Goal: Check status: Check status

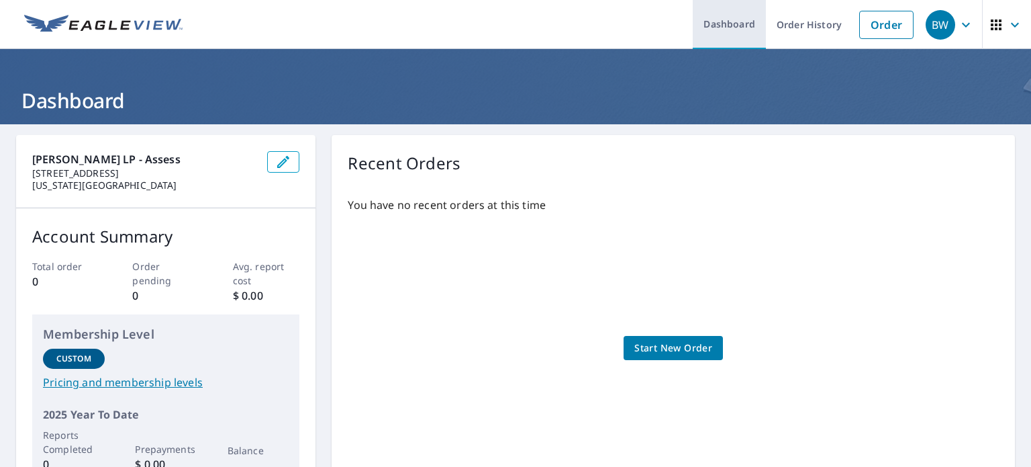
click at [712, 23] on link "Dashboard" at bounding box center [729, 24] width 73 height 49
click at [728, 14] on link "Dashboard" at bounding box center [729, 24] width 73 height 49
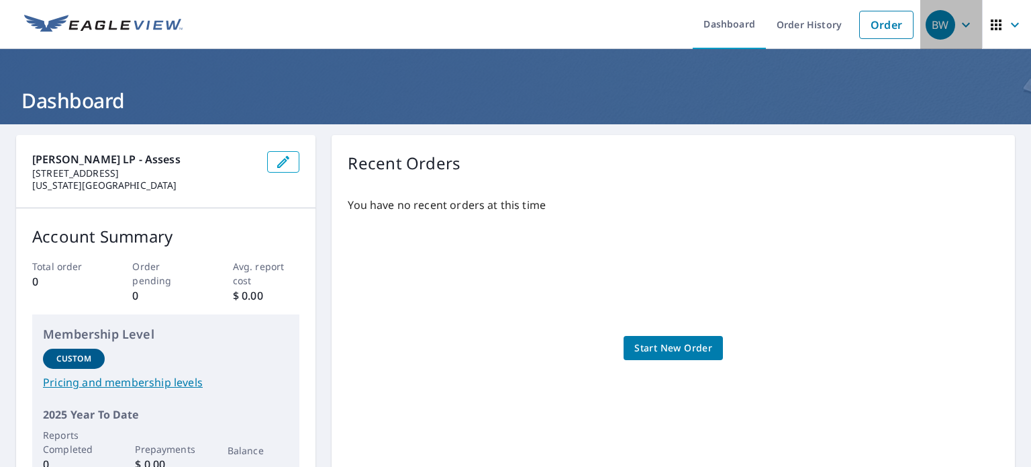
click at [945, 15] on span "BW" at bounding box center [951, 25] width 51 height 32
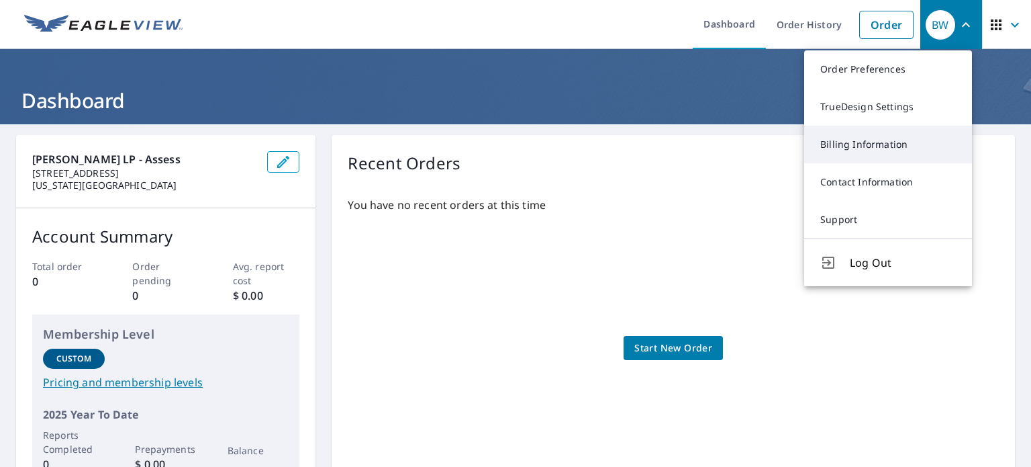
click at [876, 146] on link "Billing Information" at bounding box center [888, 145] width 168 height 38
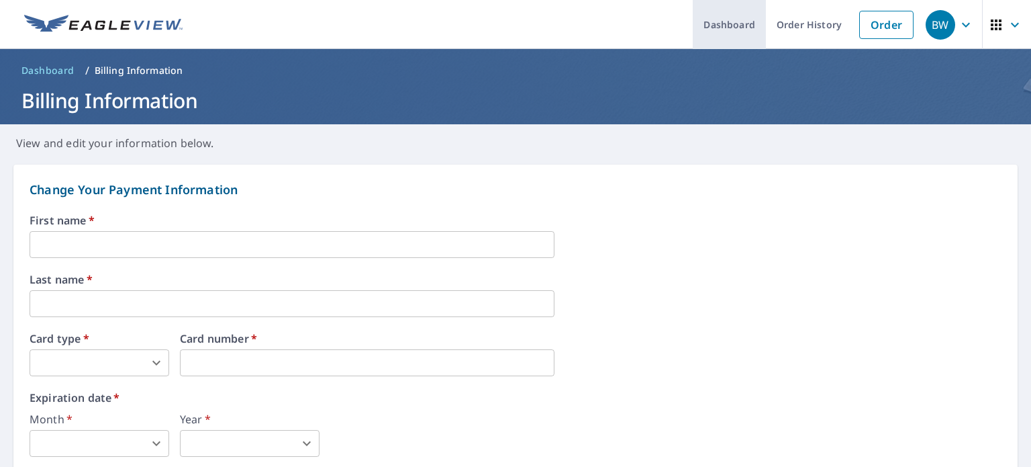
click at [714, 30] on link "Dashboard" at bounding box center [729, 24] width 73 height 49
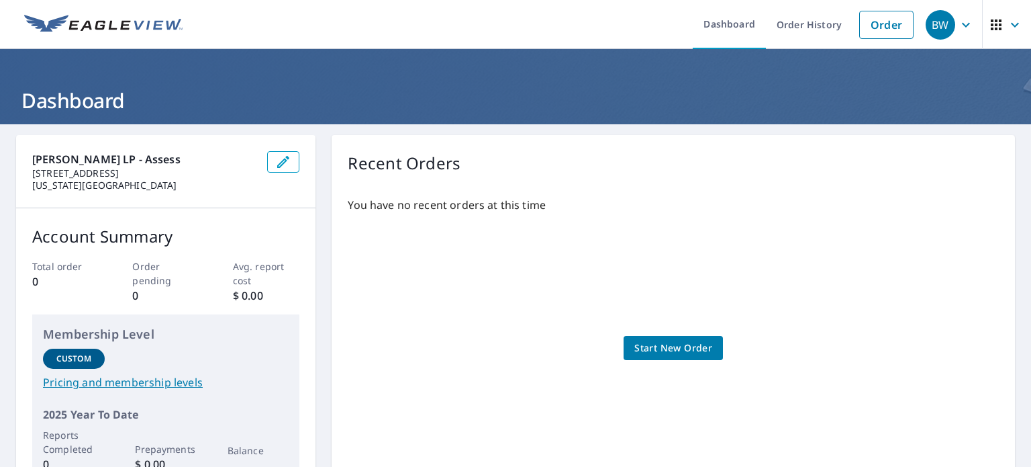
click at [146, 384] on link "Pricing and membership levels" at bounding box center [166, 382] width 246 height 16
click at [991, 21] on icon "button" at bounding box center [996, 24] width 11 height 11
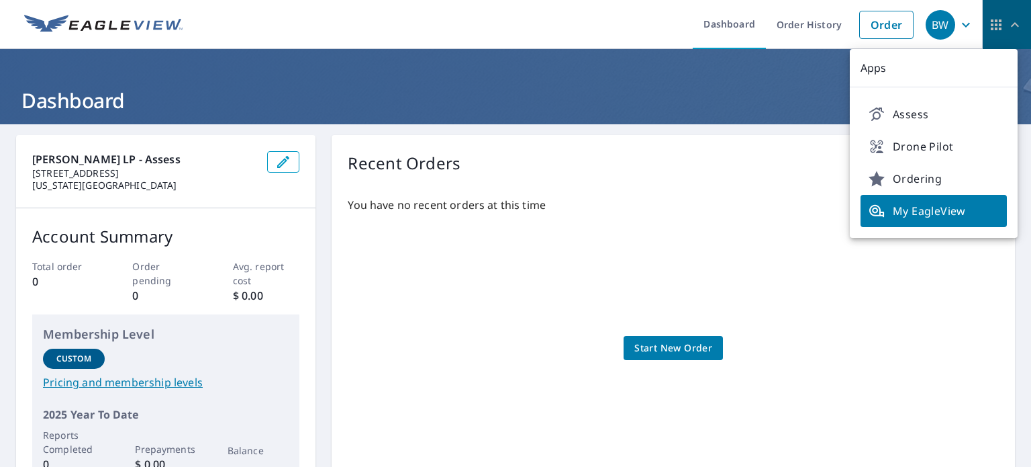
click at [988, 29] on icon "button" at bounding box center [996, 25] width 16 height 16
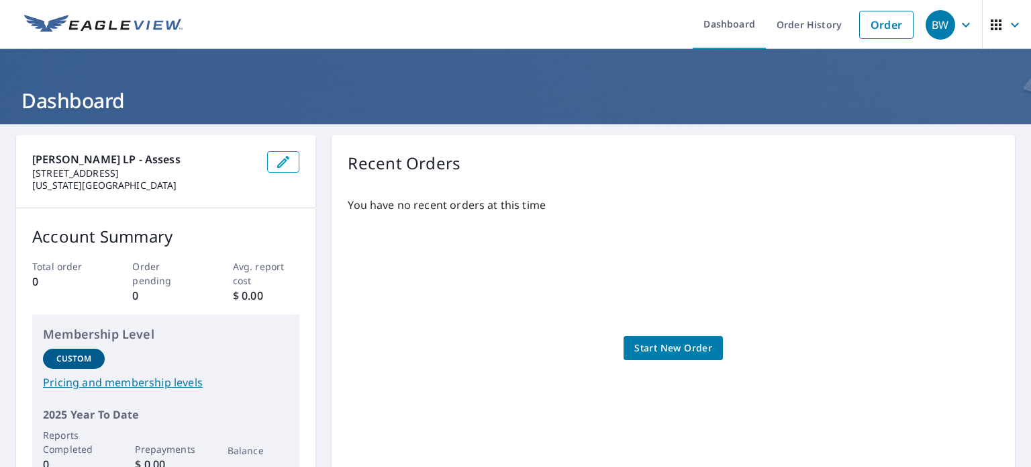
click at [997, 34] on span "button" at bounding box center [1007, 25] width 38 height 32
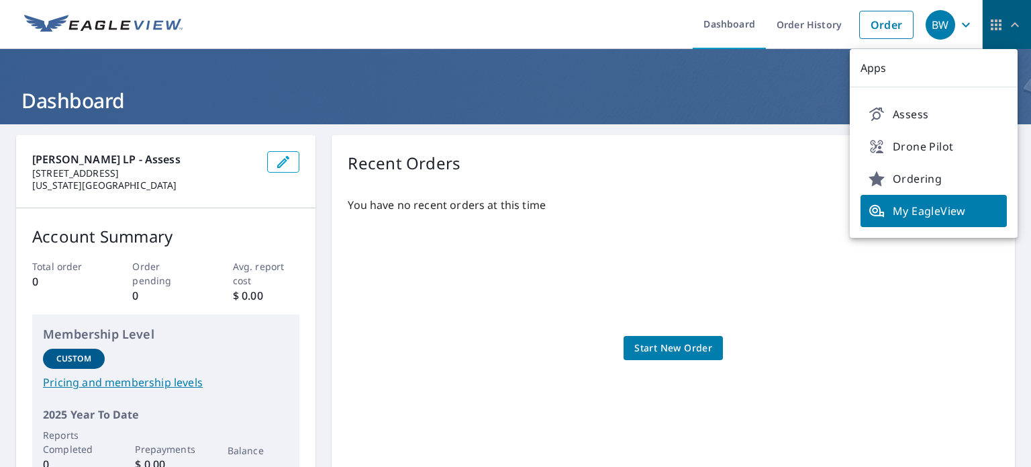
click at [989, 22] on icon "button" at bounding box center [996, 25] width 16 height 16
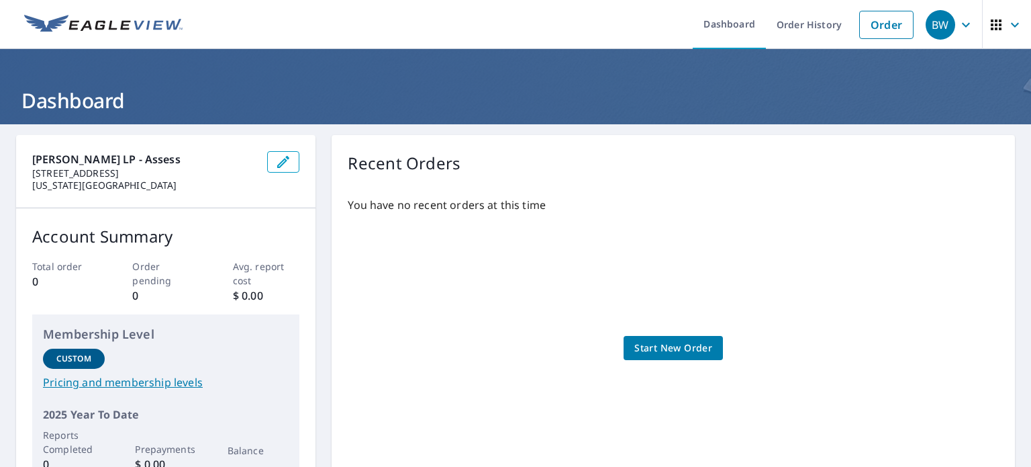
click at [989, 22] on icon "button" at bounding box center [996, 25] width 16 height 16
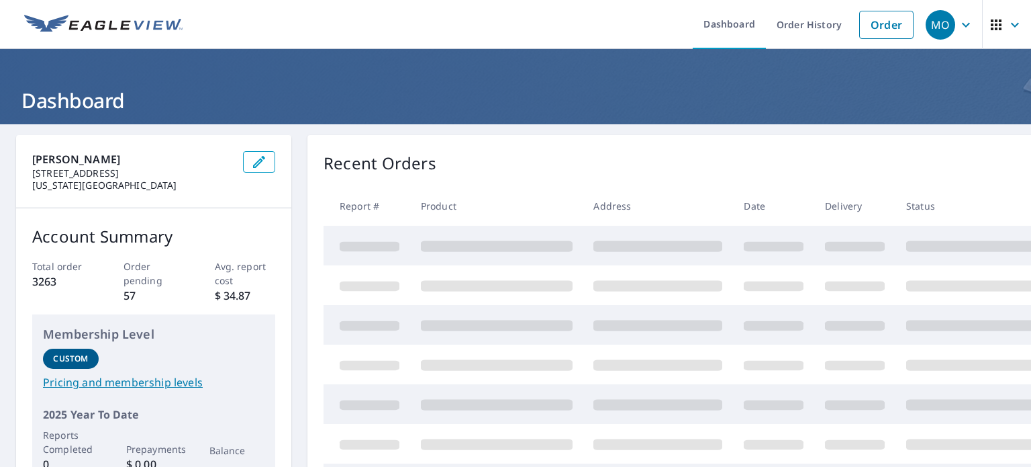
click at [499, 326] on span at bounding box center [497, 325] width 152 height 11
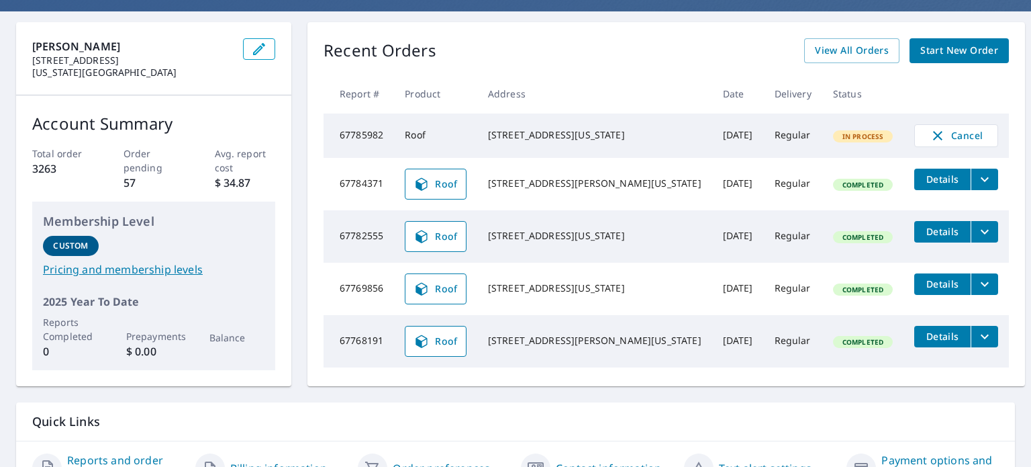
scroll to position [115, 0]
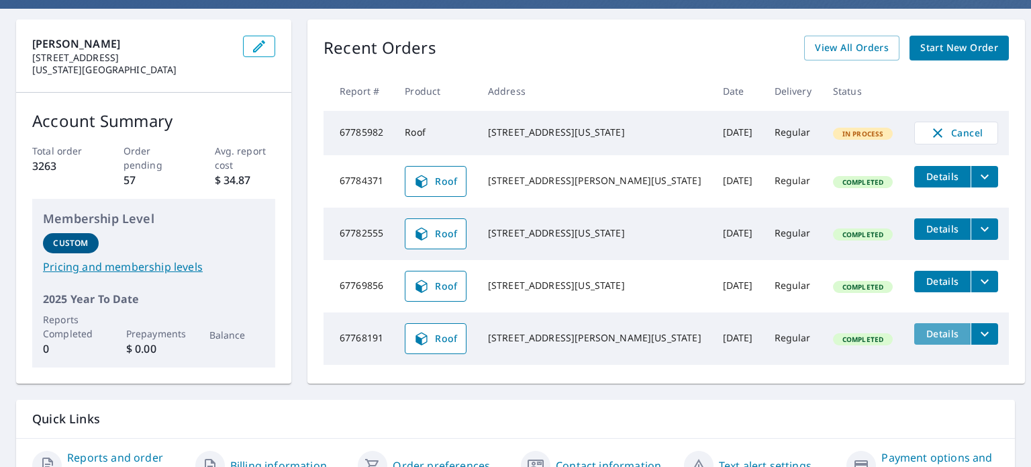
click at [926, 340] on span "Details" at bounding box center [942, 333] width 40 height 13
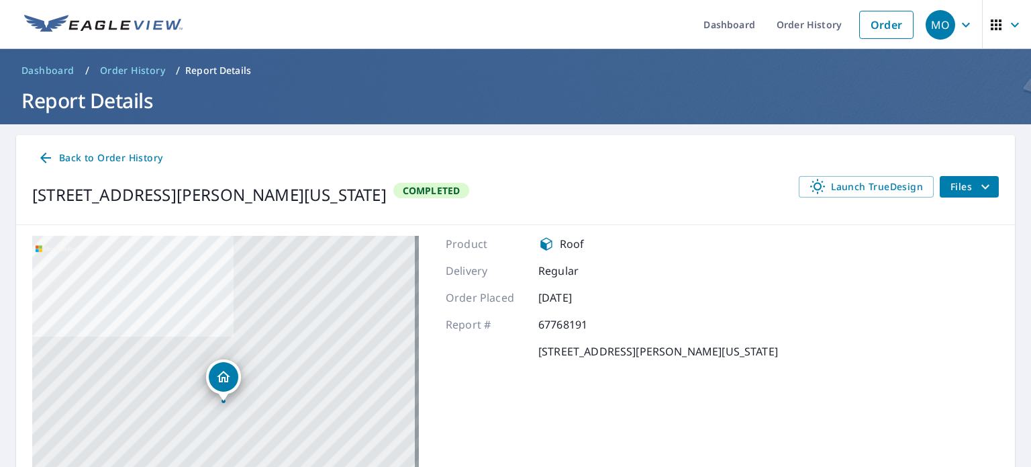
click at [951, 181] on span "Files" at bounding box center [972, 187] width 43 height 16
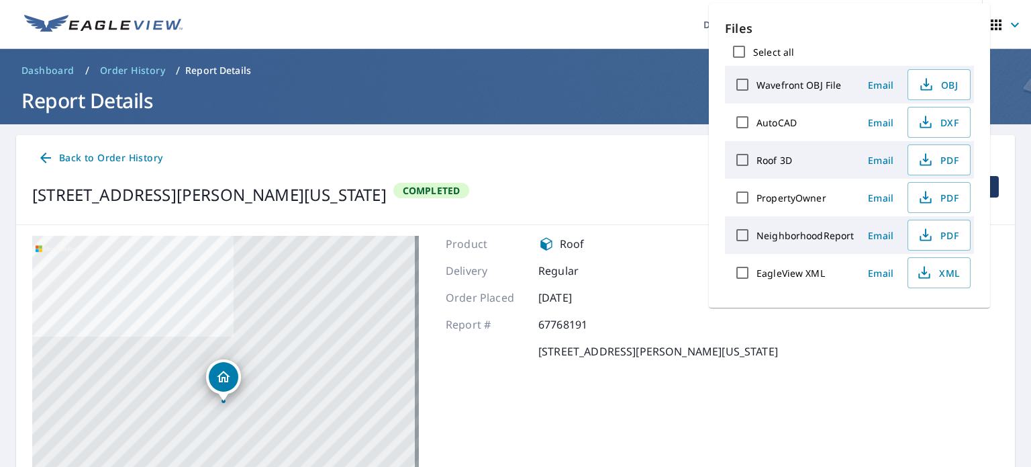
click at [577, 119] on header "Dashboard / Order History / Report Details Report Details" at bounding box center [515, 86] width 1031 height 75
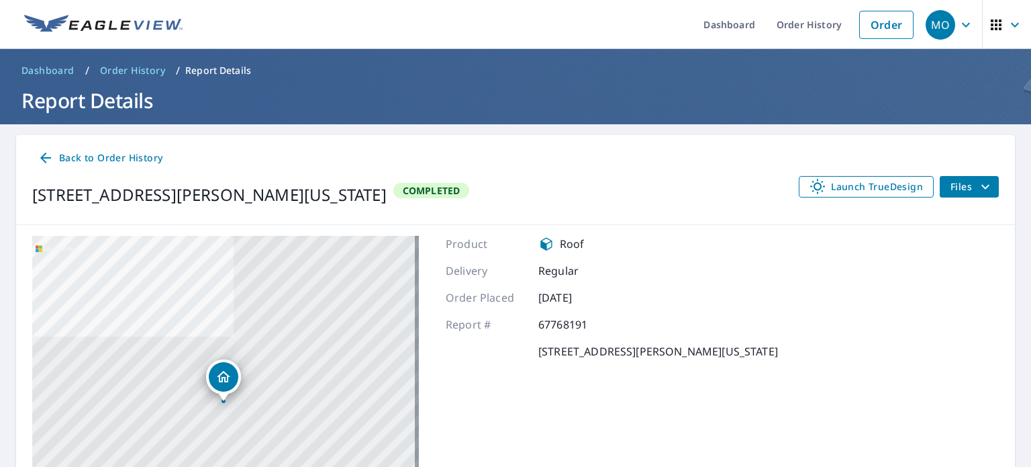
click at [878, 185] on span "Launch TrueDesign" at bounding box center [866, 187] width 113 height 16
